Goal: Navigation & Orientation: Find specific page/section

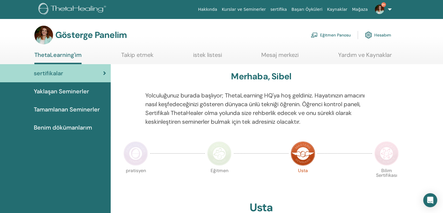
click at [332, 34] on font "Eğitmen Panosu" at bounding box center [335, 35] width 31 height 5
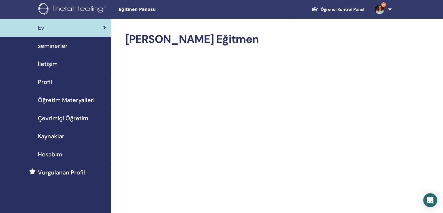
click at [58, 45] on span "seminerler" at bounding box center [53, 45] width 30 height 9
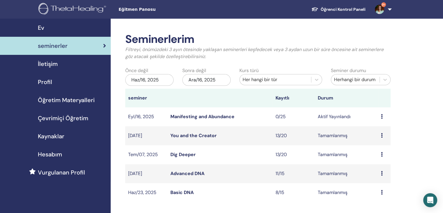
click at [228, 117] on link "Manifesting and Abundance" at bounding box center [202, 116] width 64 height 6
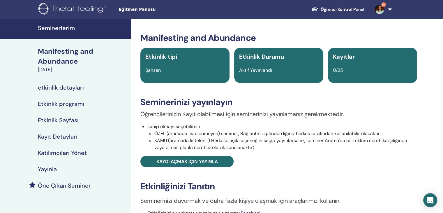
scroll to position [136, 0]
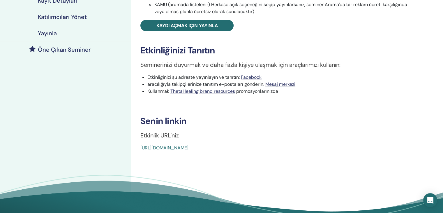
click at [189, 148] on link "https://www.thetahealing.com/seminar-377140-details.html" at bounding box center [164, 148] width 48 height 6
